Goal: Register for event/course

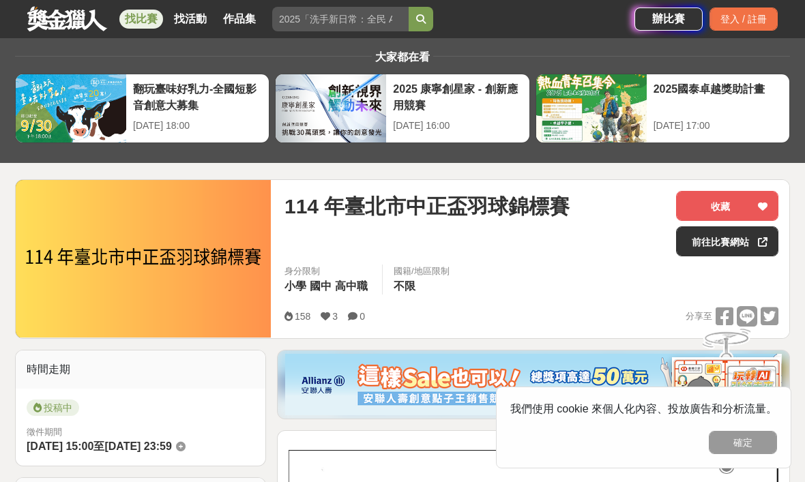
click at [578, 216] on div "114 年臺北市中正盃羽球錦標賽" at bounding box center [474, 206] width 381 height 31
click at [572, 254] on div "114 年臺北市中正盃羽球錦標賽" at bounding box center [474, 223] width 381 height 65
click at [756, 244] on div at bounding box center [763, 241] width 14 height 29
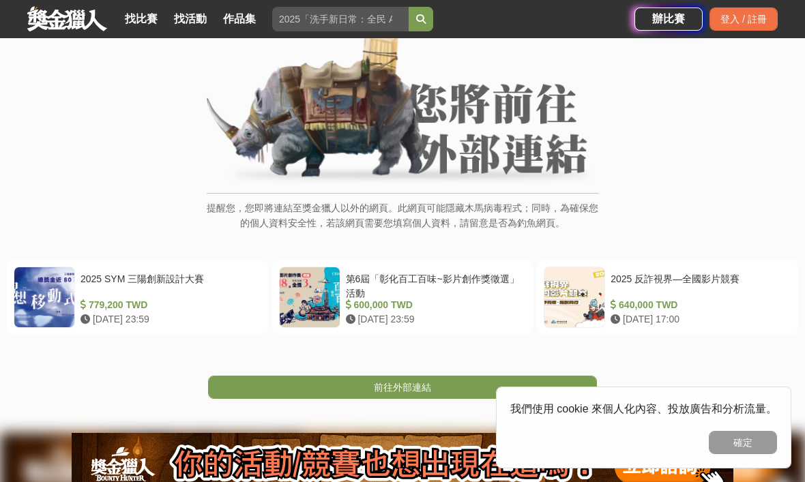
scroll to position [88, 0]
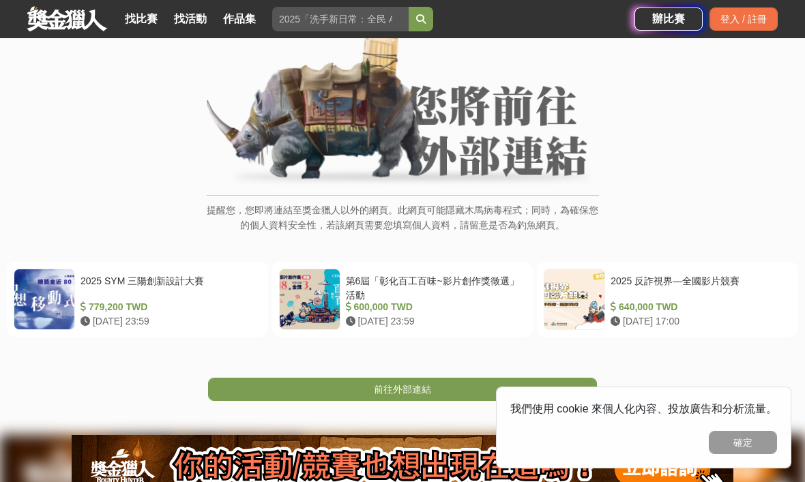
click at [546, 394] on link "前往外部連結" at bounding box center [402, 389] width 389 height 23
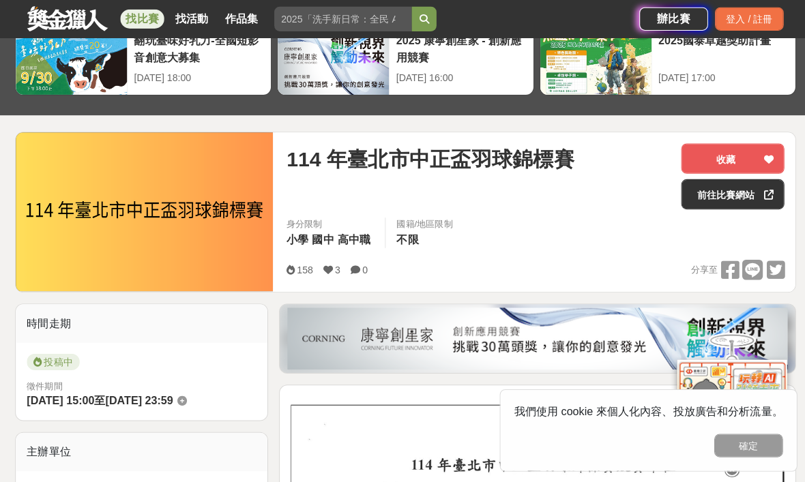
scroll to position [79, 0]
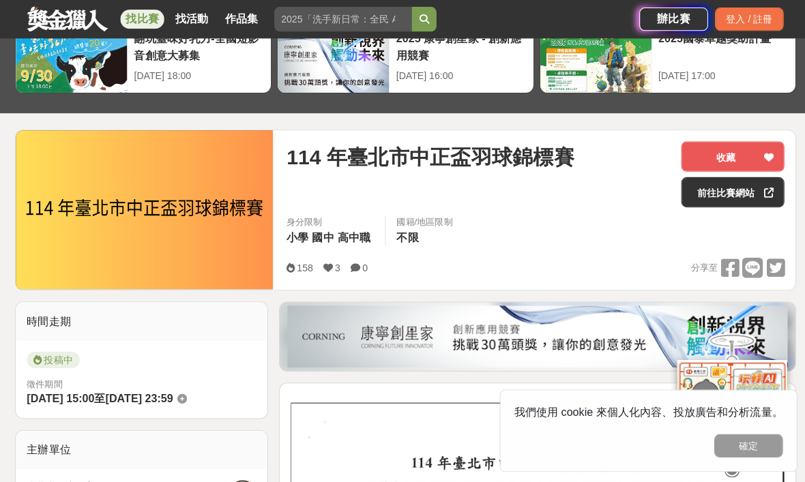
click at [708, 195] on link "前往比賽網站" at bounding box center [727, 191] width 102 height 30
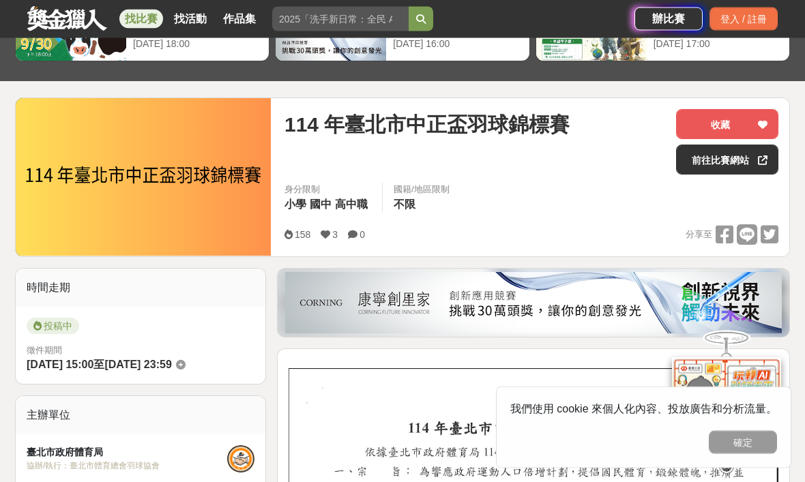
scroll to position [113, 0]
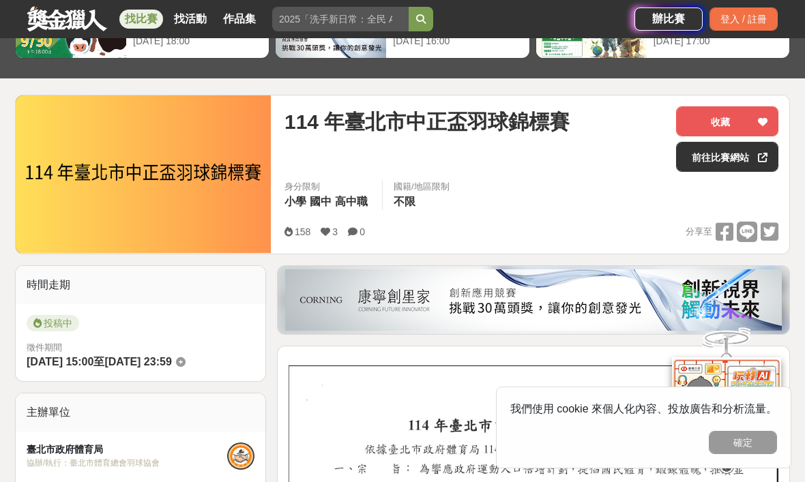
click at [85, 181] on img at bounding box center [143, 174] width 255 height 158
click at [291, 100] on div "[DATE]臺北市中正盃羽球錦標賽 收藏 前往比賽網站 身分限制 小學 國中 高中職 國籍/地區限制 不限 158 3 0 分享至 收藏 前往[GEOGRAP…" at bounding box center [531, 174] width 516 height 158
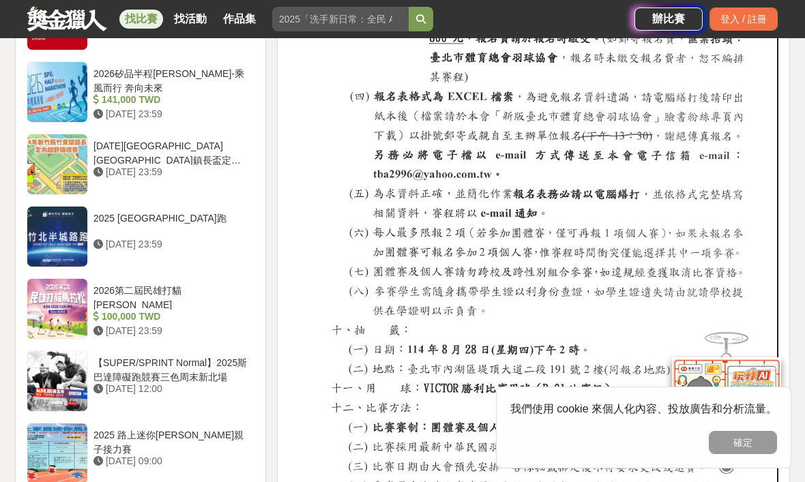
scroll to position [1222, 0]
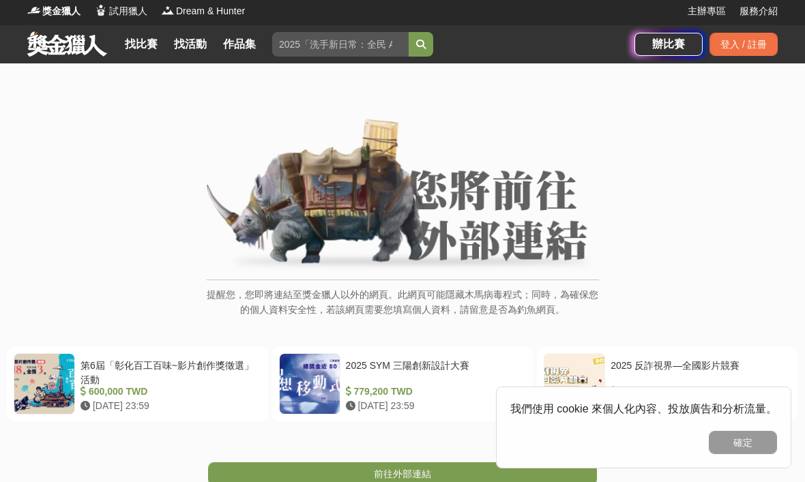
scroll to position [5, 0]
